Goal: Task Accomplishment & Management: Manage account settings

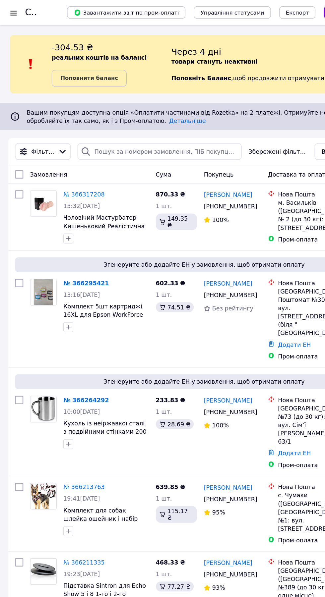
click at [68, 156] on link "№ 366317208" at bounding box center [66, 154] width 33 height 5
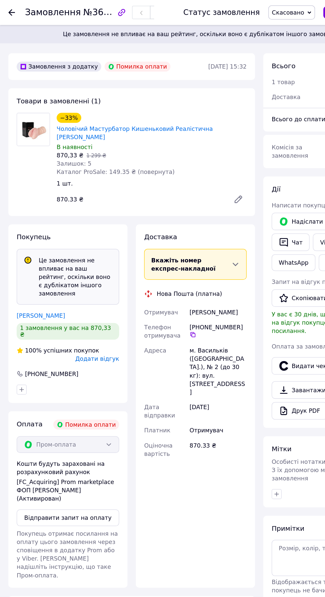
click at [143, 114] on div "В наявності" at bounding box center [120, 117] width 151 height 7
click at [166, 104] on link "Чоловічий Мастурбатор Кишеньковий Реалістична [PERSON_NAME]" at bounding box center [107, 106] width 124 height 12
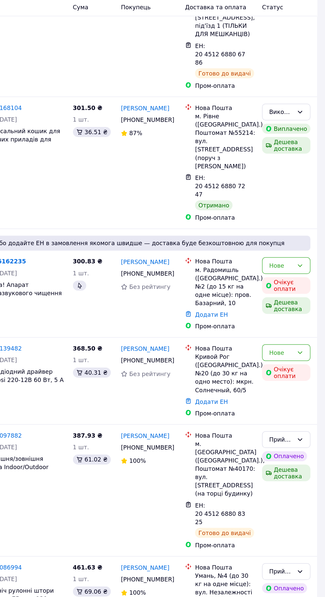
scroll to position [799, 0]
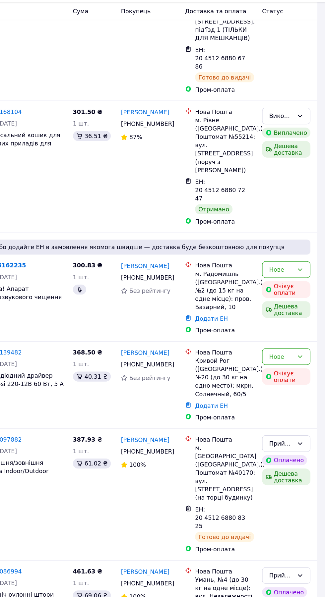
click at [306, 299] on icon at bounding box center [304, 301] width 5 height 5
click at [299, 219] on li "Скасовано" at bounding box center [294, 217] width 38 height 12
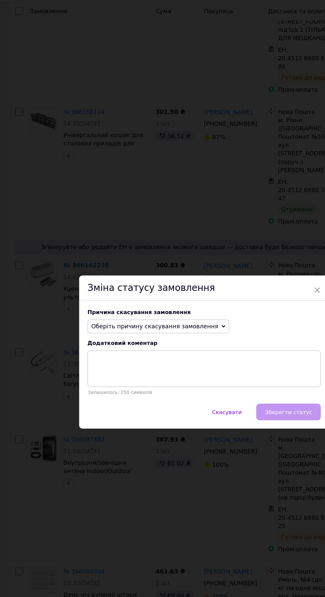
click at [139, 278] on span "Оберіть причину скасування замовлення" at bounding box center [123, 277] width 101 height 5
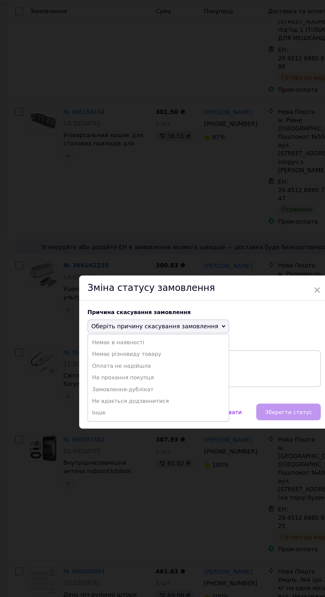
click at [109, 311] on li "Оплата не надійшла" at bounding box center [126, 309] width 112 height 9
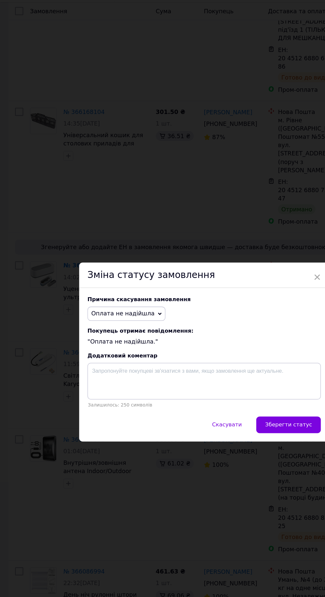
click at [234, 359] on span "Зберегти статус" at bounding box center [229, 356] width 37 height 5
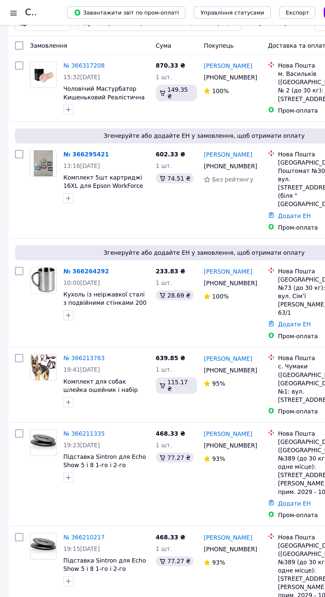
scroll to position [40, 0]
